Goal: Find specific page/section: Find specific page/section

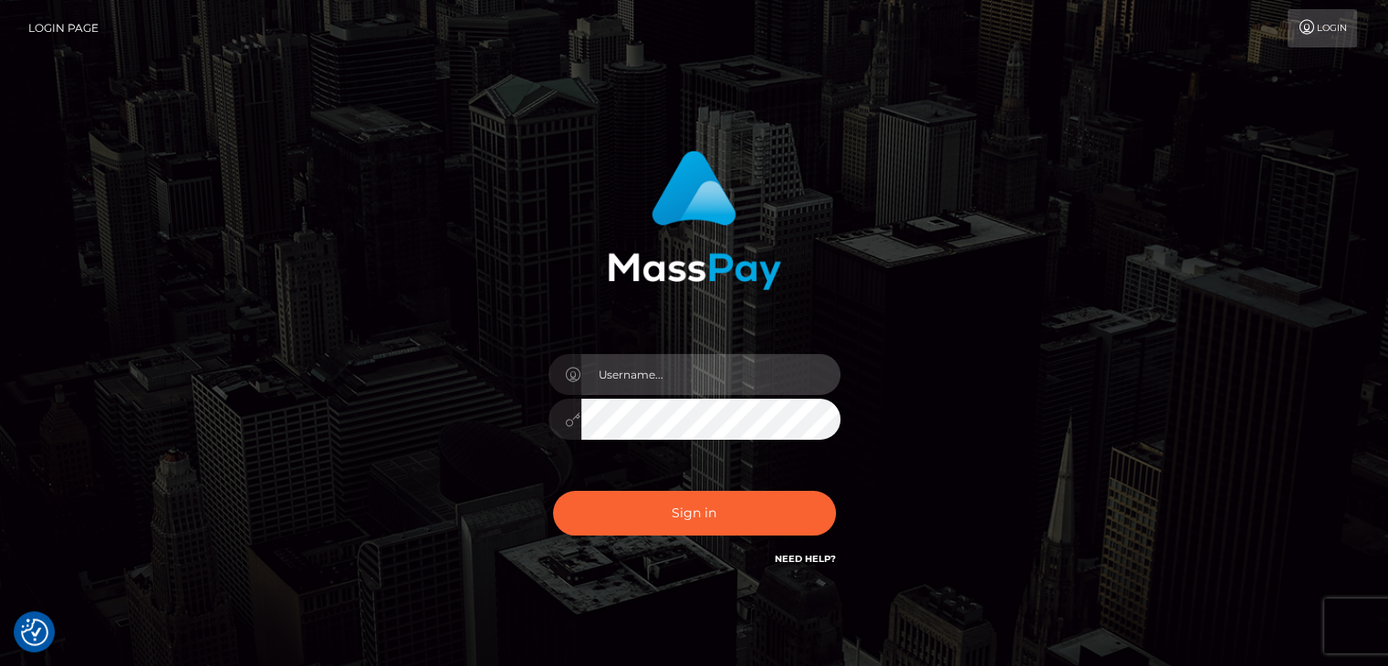
type input "[PERSON_NAME]"
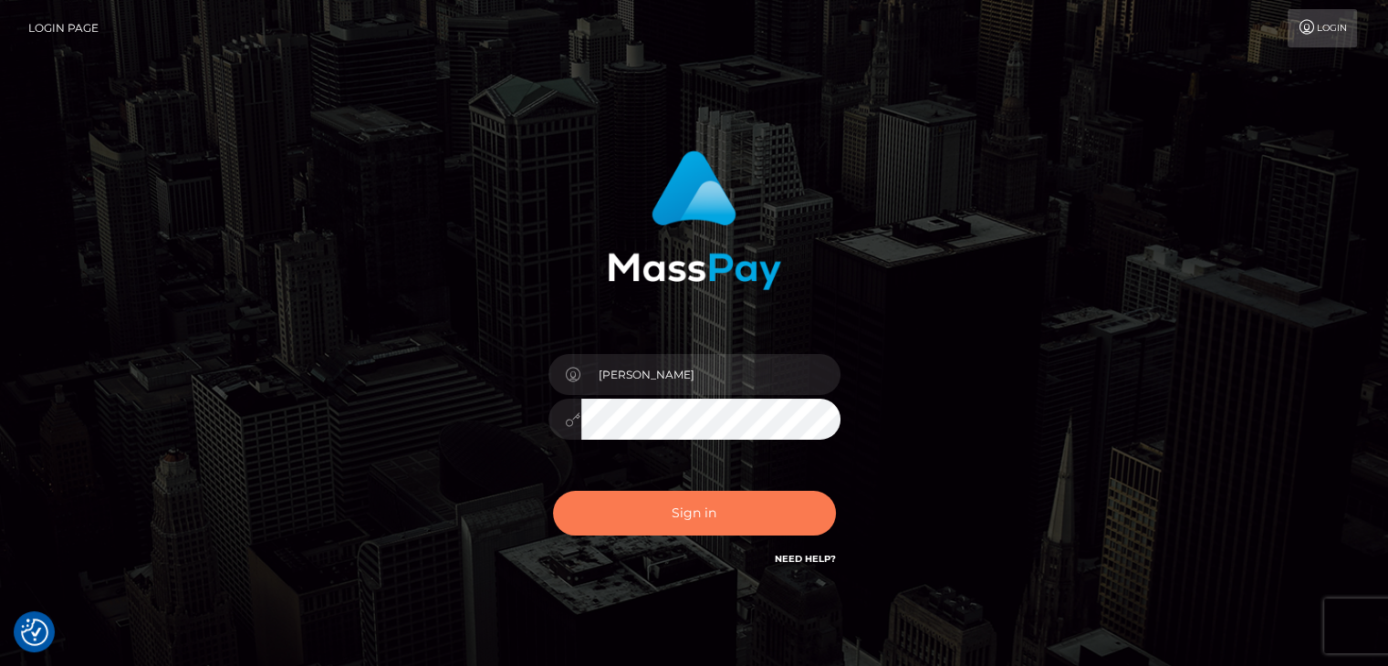
click at [759, 524] on button "Sign in" at bounding box center [694, 513] width 283 height 45
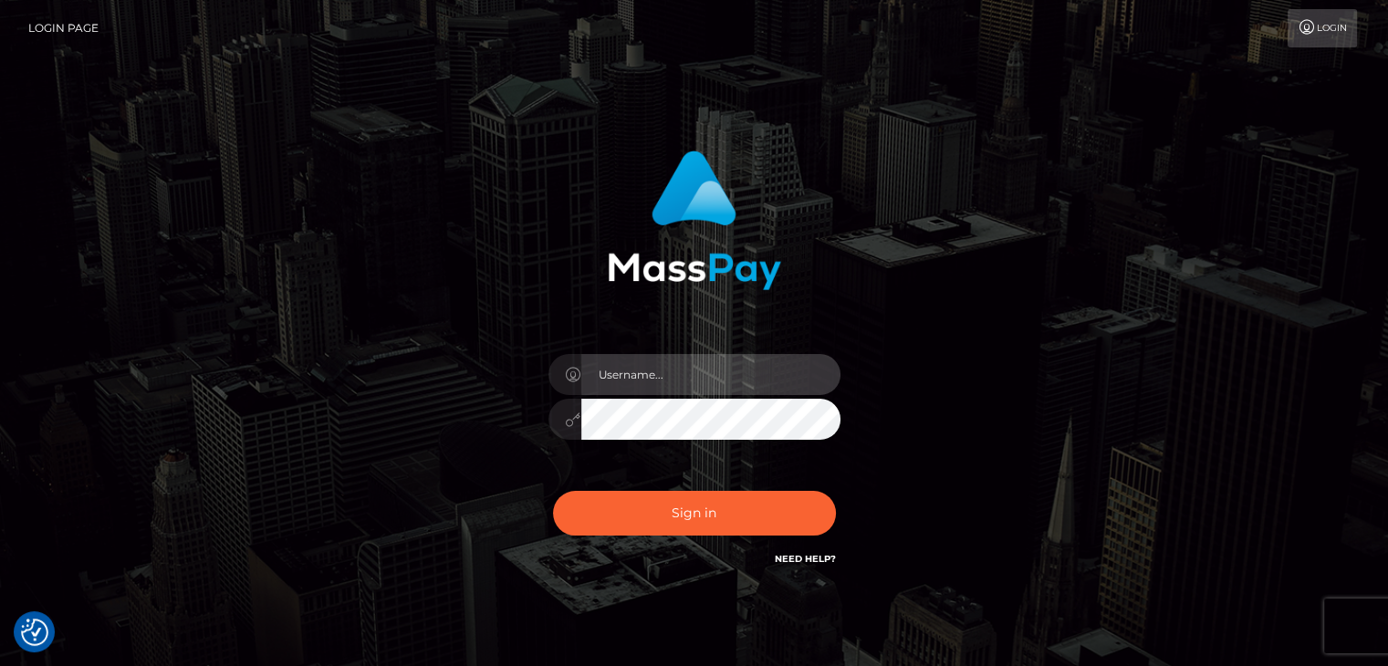
click at [691, 366] on input "text" at bounding box center [710, 374] width 259 height 41
type input "Edward"
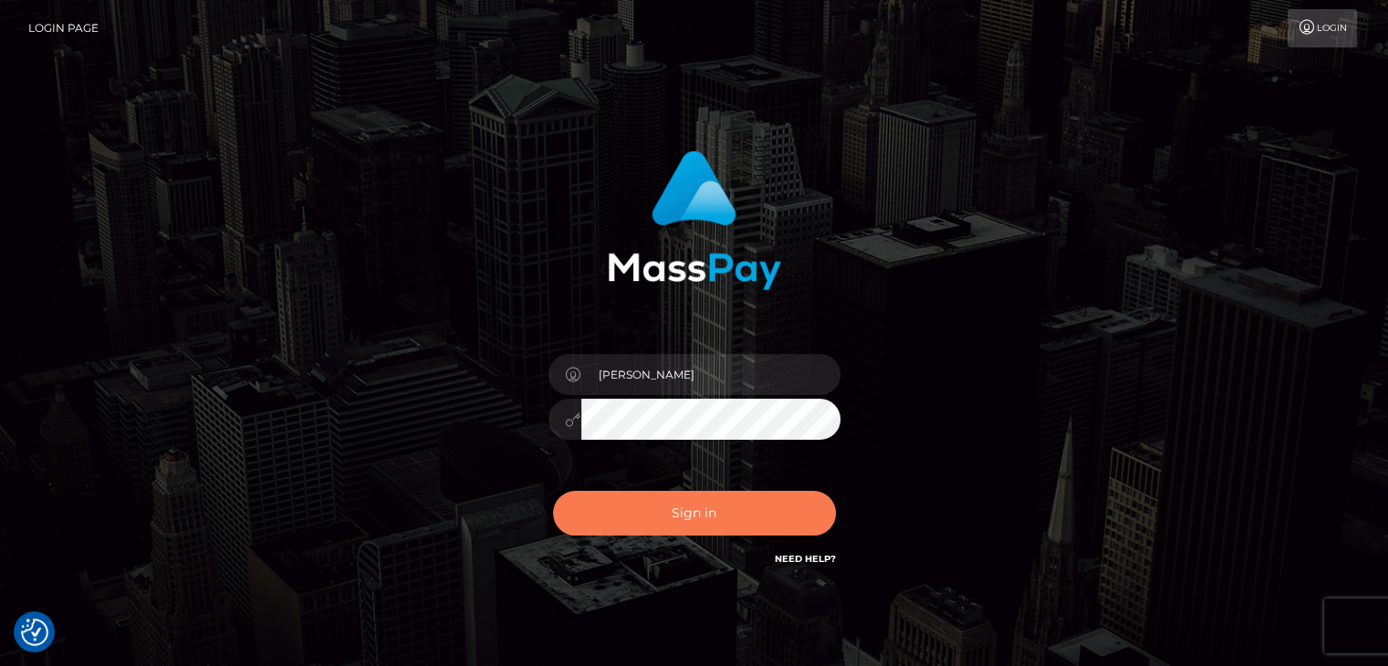
click at [742, 517] on button "Sign in" at bounding box center [694, 513] width 283 height 45
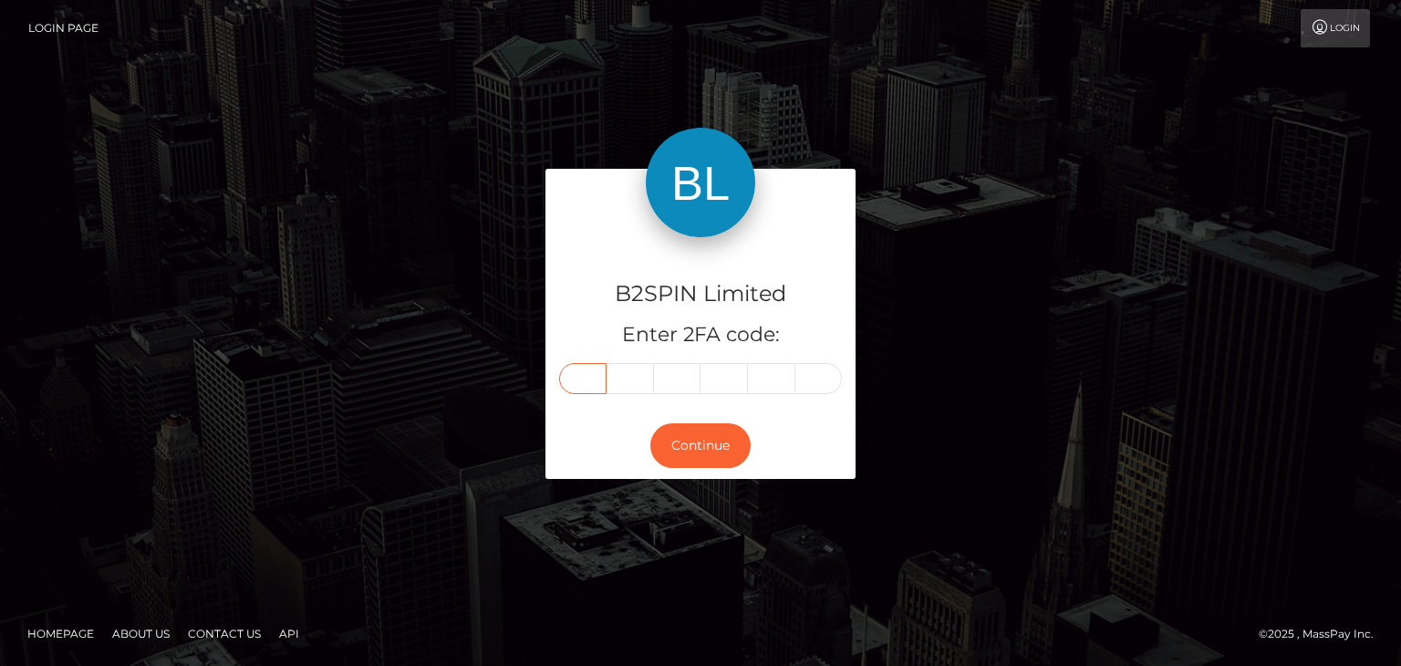
click at [586, 375] on input "text" at bounding box center [582, 378] width 47 height 31
paste input "2"
type input "2"
type input "5"
type input "8"
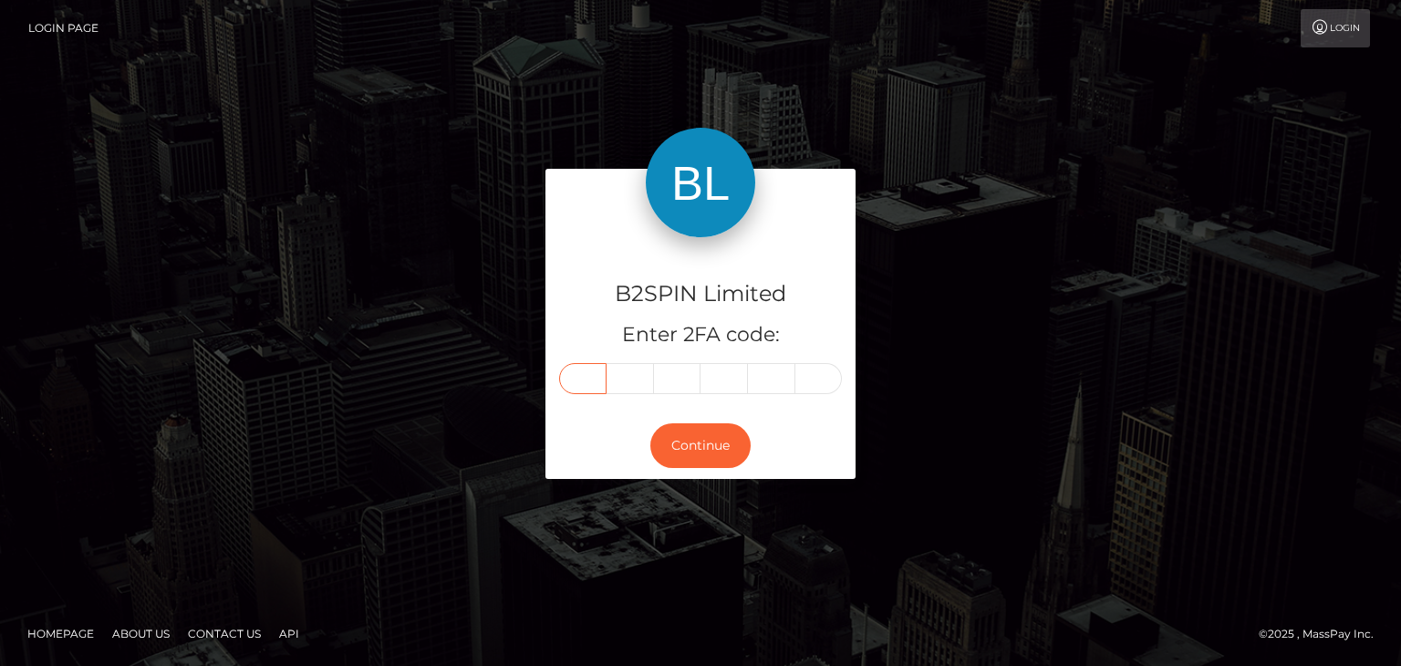
type input "7"
type input "1"
click at [673, 424] on button "Continue" at bounding box center [700, 445] width 100 height 45
click at [693, 446] on button "Continue" at bounding box center [700, 445] width 100 height 45
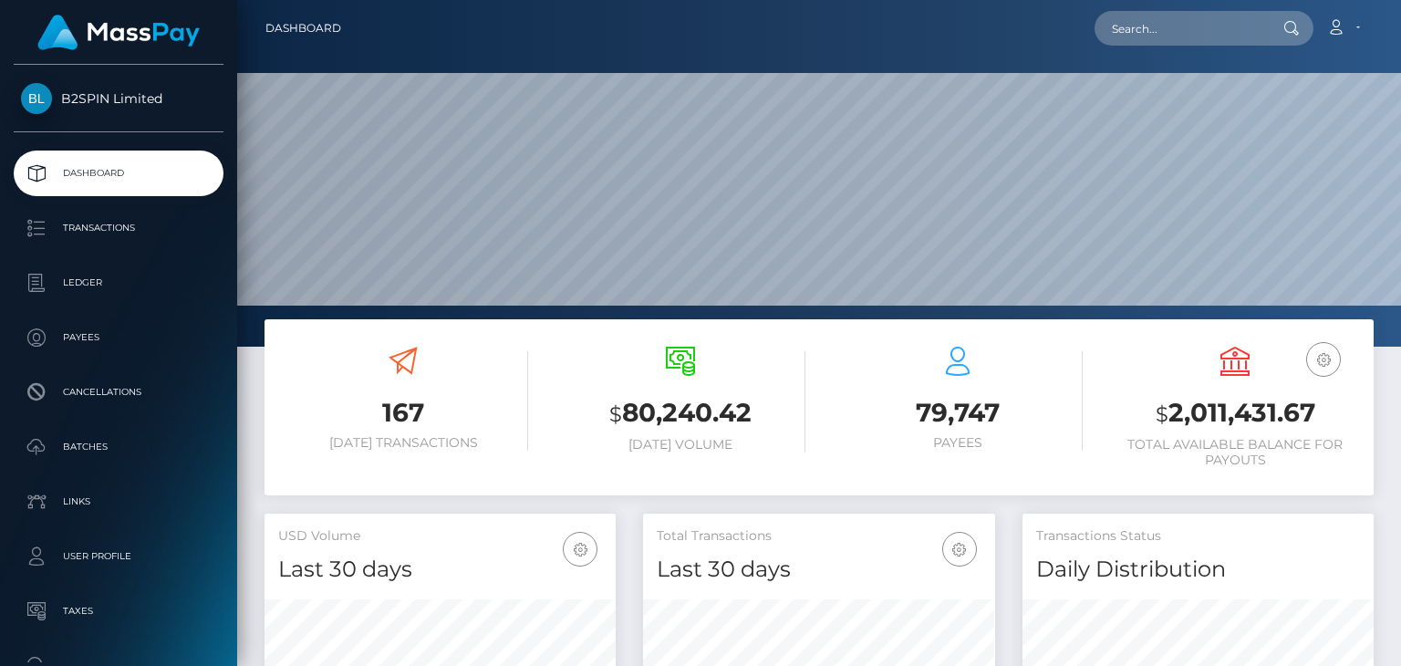
scroll to position [323, 350]
drag, startPoint x: 1100, startPoint y: 31, endPoint x: 1110, endPoint y: 34, distance: 10.4
click at [1107, 34] on div "Loading... Loading... Account Edit Profile Logout" at bounding box center [864, 28] width 1017 height 38
click at [1122, 34] on input "text" at bounding box center [1180, 28] width 171 height 35
paste input "1743988165"
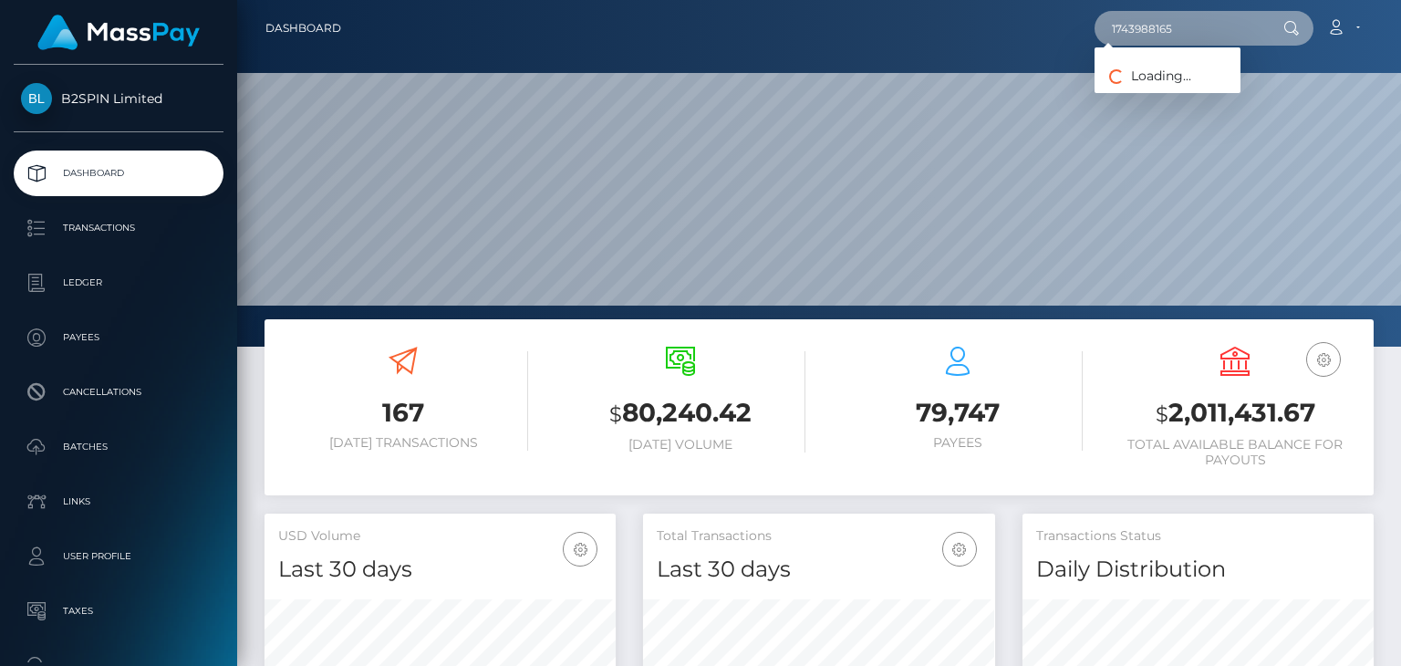
type input "1743988165"
click at [1134, 70] on span "Loading... Loading..." at bounding box center [1143, 76] width 97 height 16
click at [1171, 27] on input "1743988165" at bounding box center [1180, 28] width 171 height 35
click at [1170, 29] on input "1743988165" at bounding box center [1180, 28] width 171 height 35
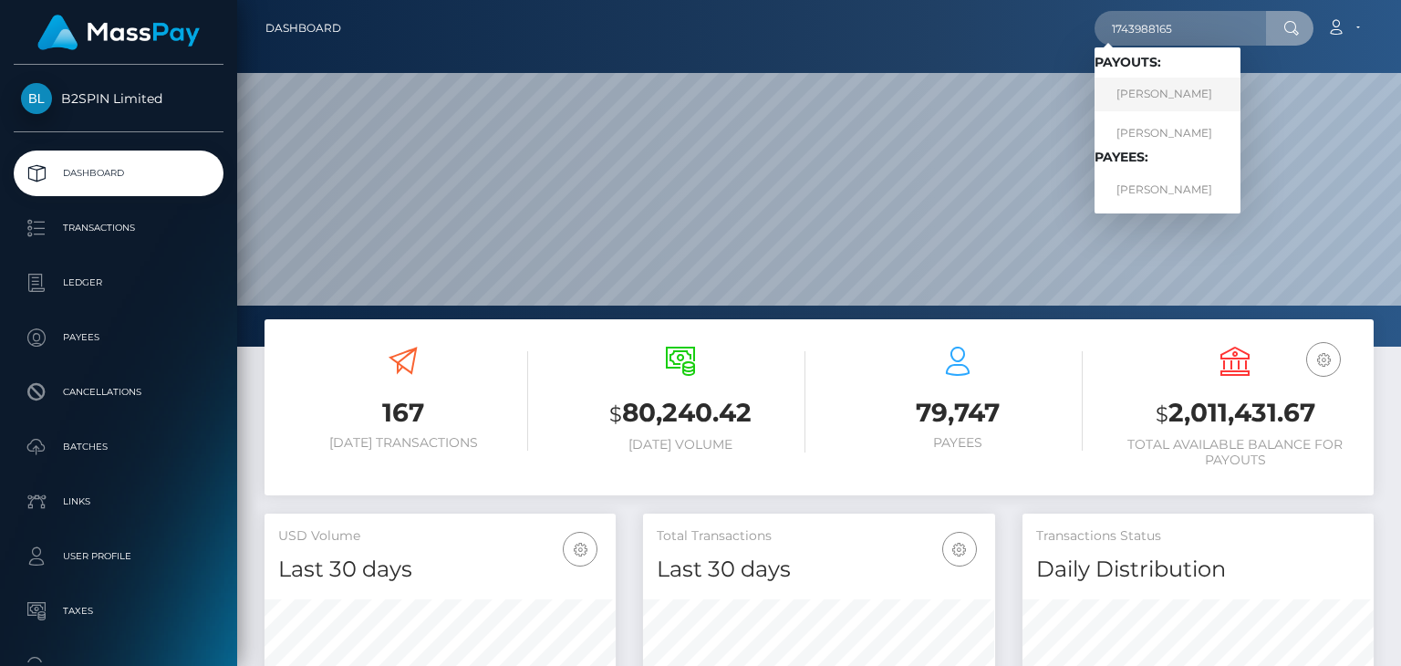
click at [1153, 93] on link "VARIAN J BLUM" at bounding box center [1168, 95] width 146 height 34
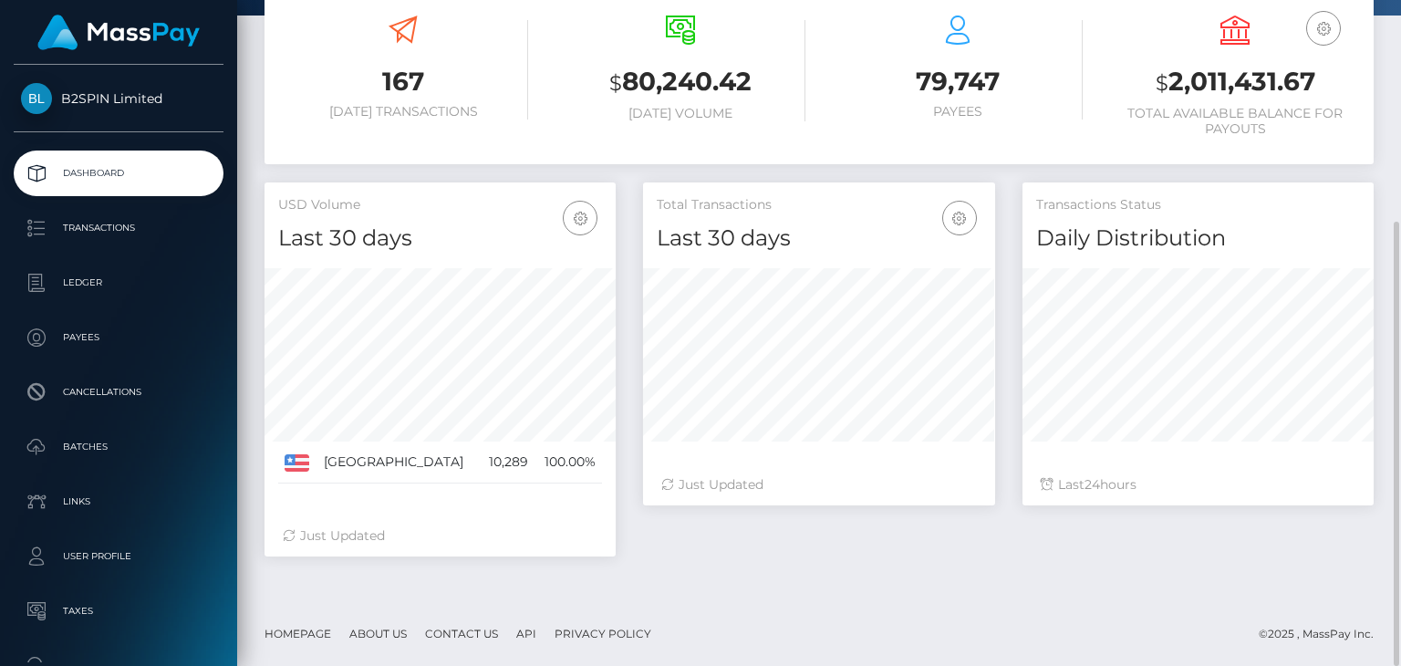
scroll to position [57, 0]
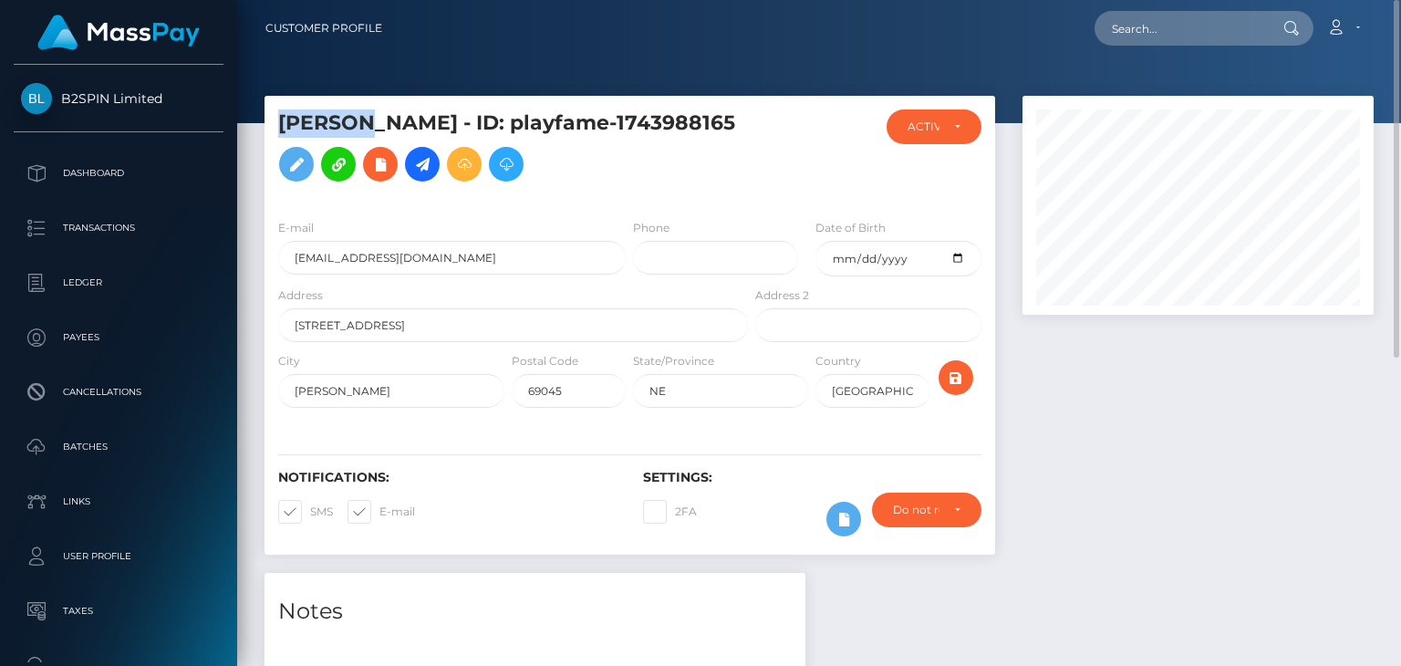
scroll to position [219, 350]
click at [375, 116] on h5 "[PERSON_NAME] - ID: playfame-1743988165" at bounding box center [508, 149] width 460 height 81
click at [390, 116] on h5 "[PERSON_NAME] - ID: playfame-1743988165" at bounding box center [508, 149] width 460 height 81
